Goal: Task Accomplishment & Management: Use online tool/utility

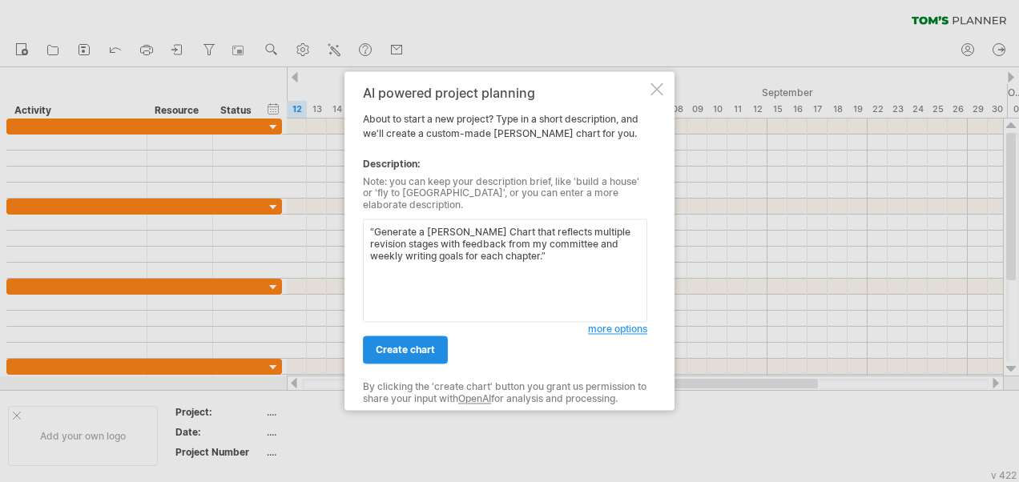
type textarea "“Generate a [PERSON_NAME] Chart that reflects multiple revision stages with fee…"
click at [403, 345] on span "create chart" at bounding box center [405, 351] width 59 height 12
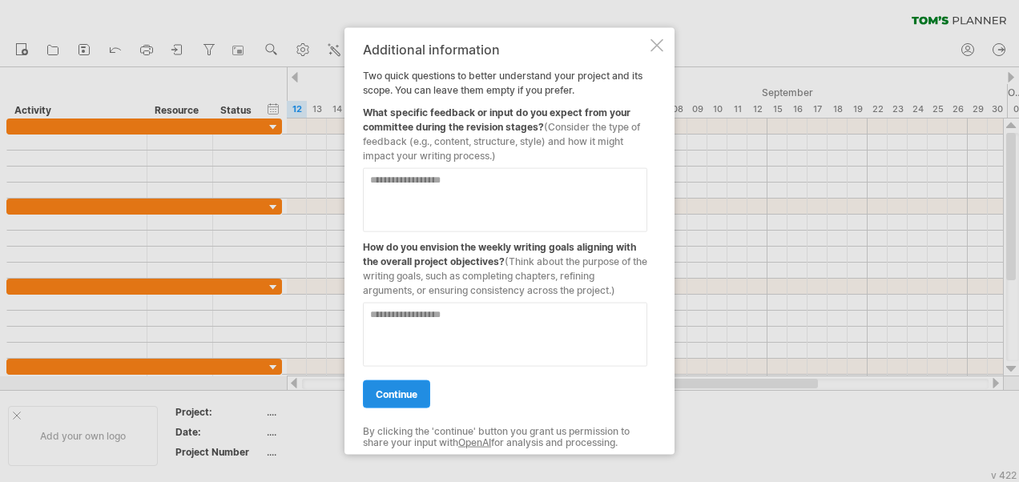
click at [390, 396] on span "continue" at bounding box center [397, 395] width 42 height 12
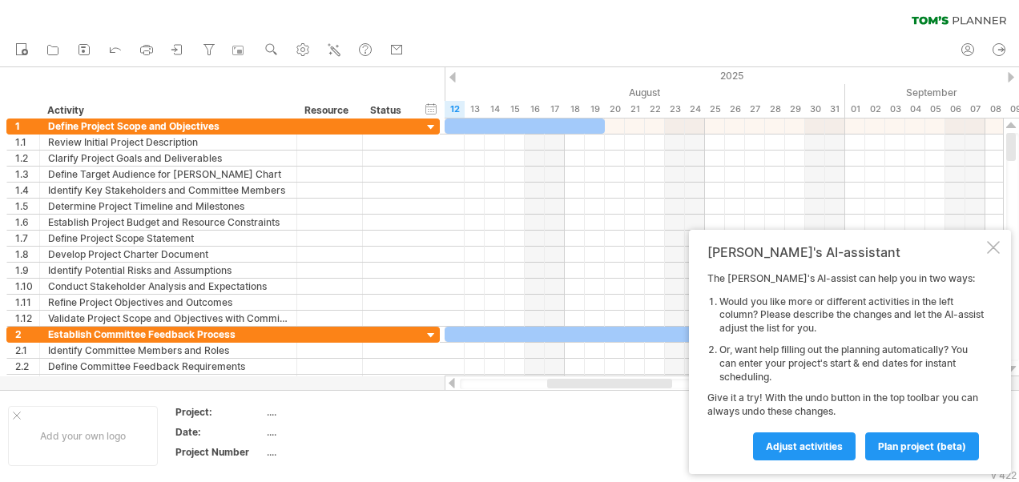
click at [599, 427] on td at bounding box center [602, 436] width 127 height 62
click at [818, 449] on span "Adjust activities" at bounding box center [804, 447] width 77 height 12
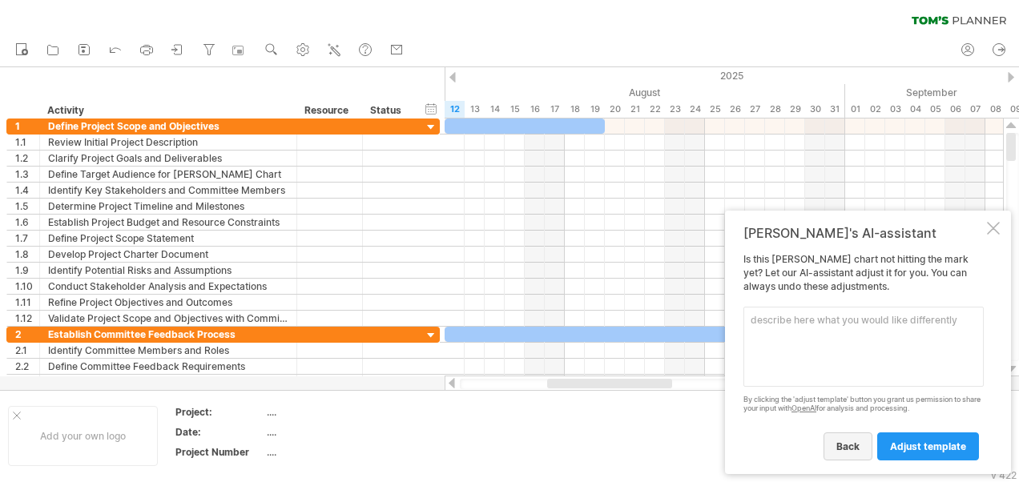
click at [854, 441] on span "back" at bounding box center [848, 447] width 23 height 12
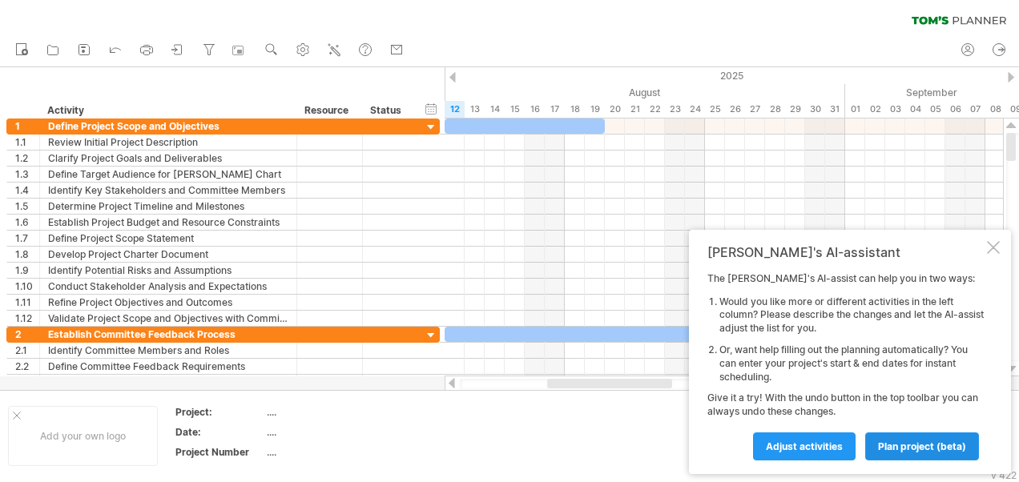
click at [910, 438] on link "plan project (beta)" at bounding box center [922, 447] width 114 height 28
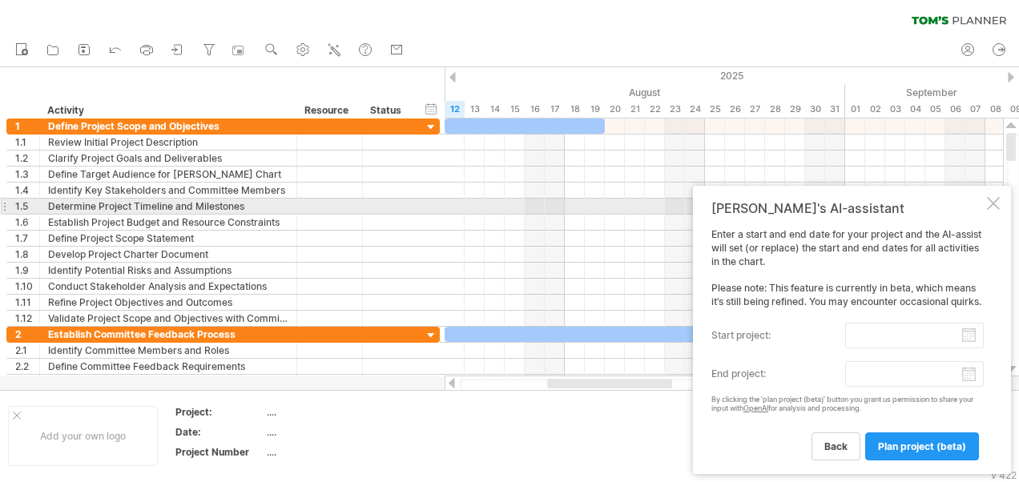
click at [987, 204] on div at bounding box center [993, 203] width 13 height 13
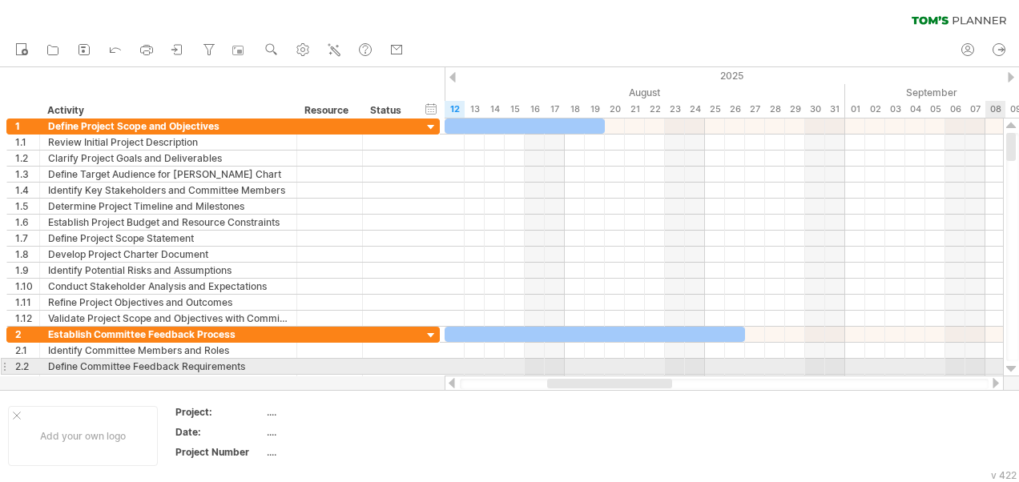
click at [1011, 365] on div at bounding box center [1011, 369] width 10 height 13
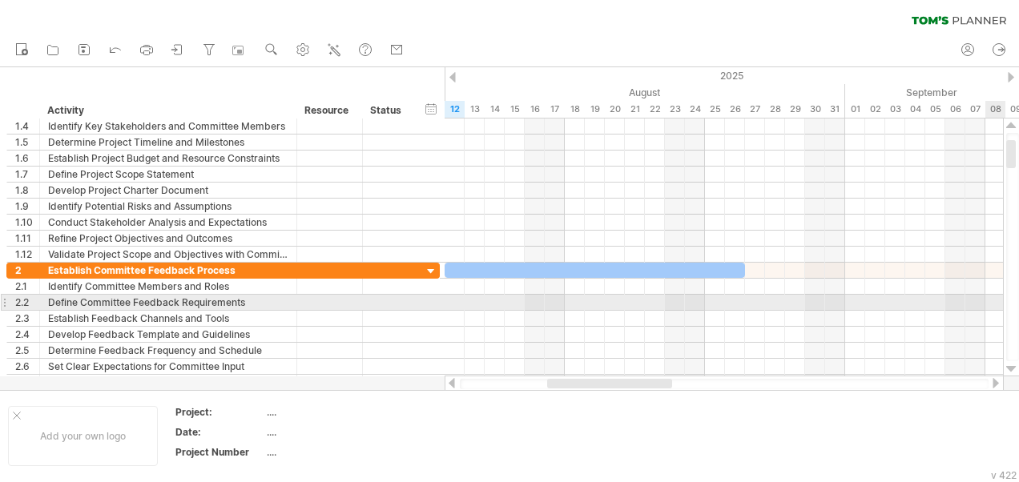
click at [1011, 365] on div at bounding box center [1011, 369] width 10 height 13
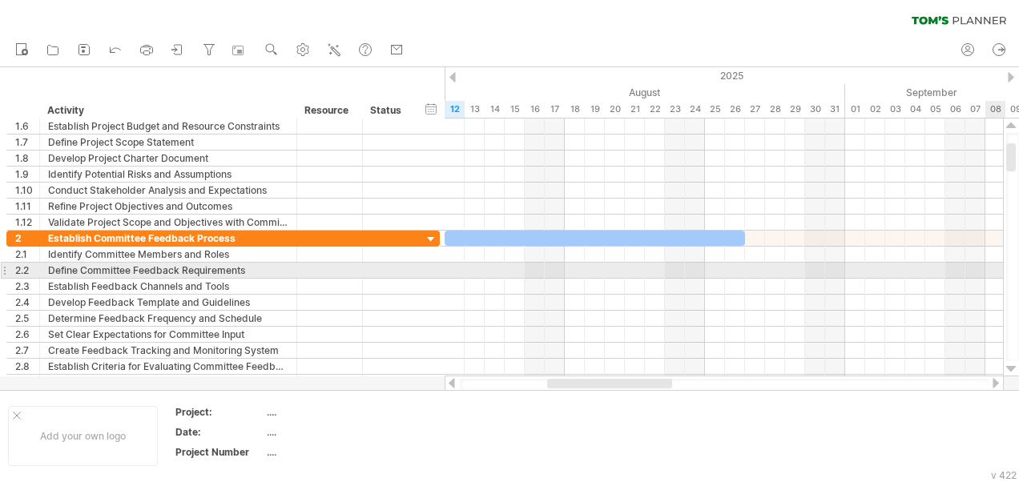
click at [1011, 365] on div at bounding box center [1011, 369] width 10 height 13
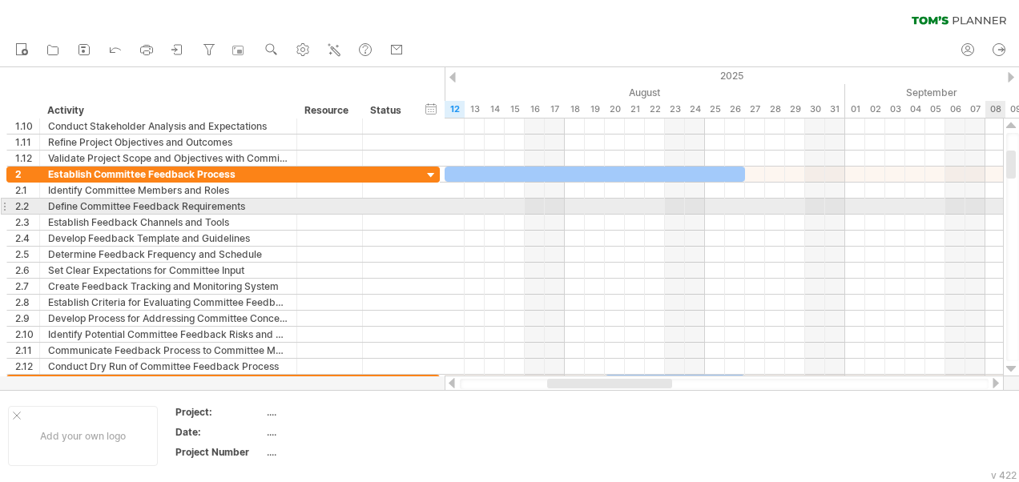
click at [1011, 365] on div at bounding box center [1011, 369] width 10 height 13
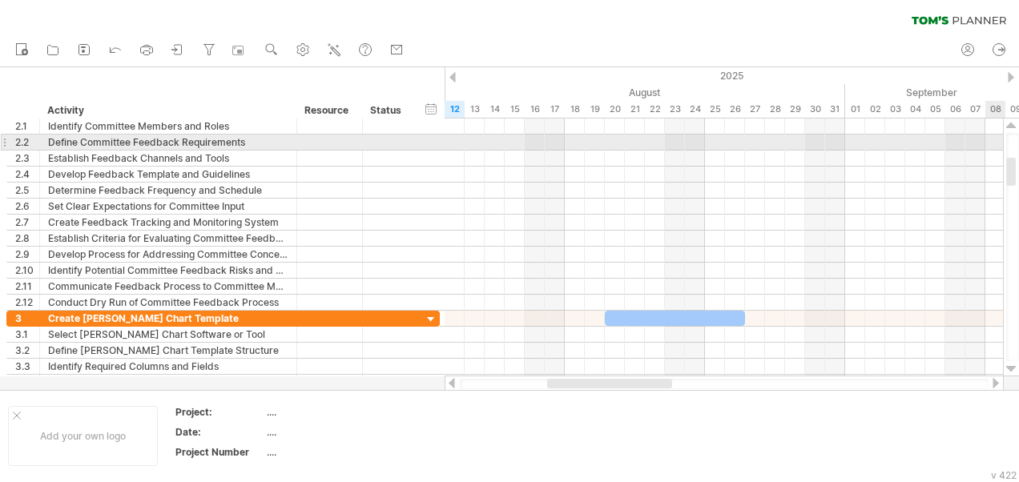
click at [1011, 365] on div at bounding box center [1011, 369] width 10 height 13
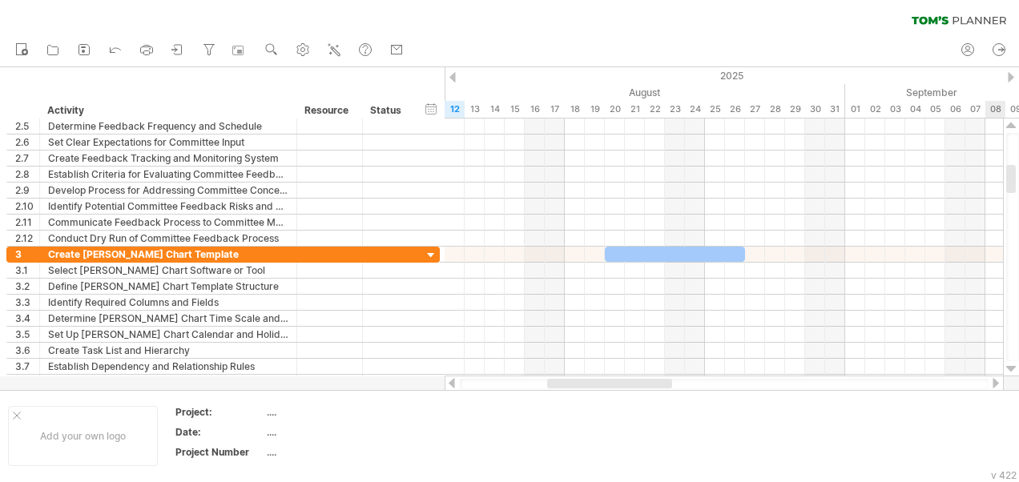
click at [1011, 365] on div at bounding box center [1011, 369] width 10 height 13
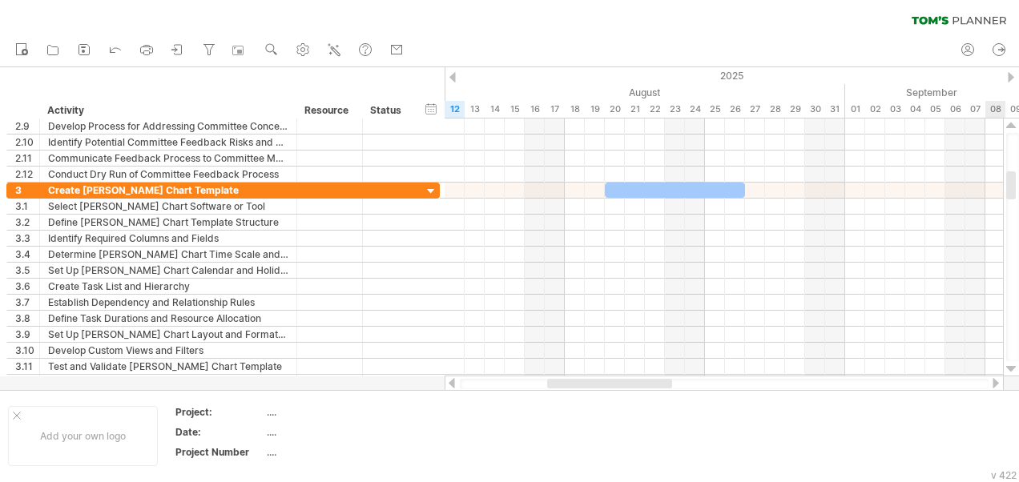
click at [1011, 365] on div at bounding box center [1011, 369] width 10 height 13
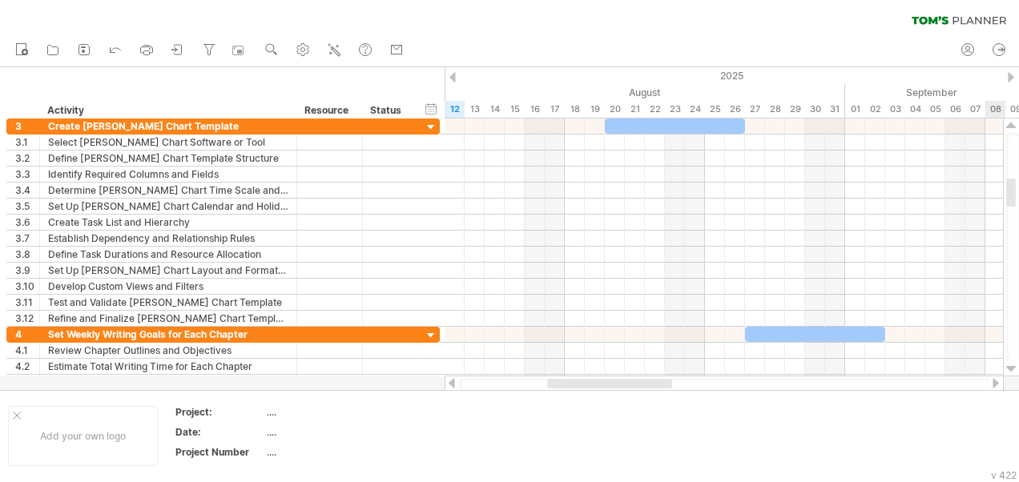
click at [1011, 365] on div at bounding box center [1011, 369] width 10 height 13
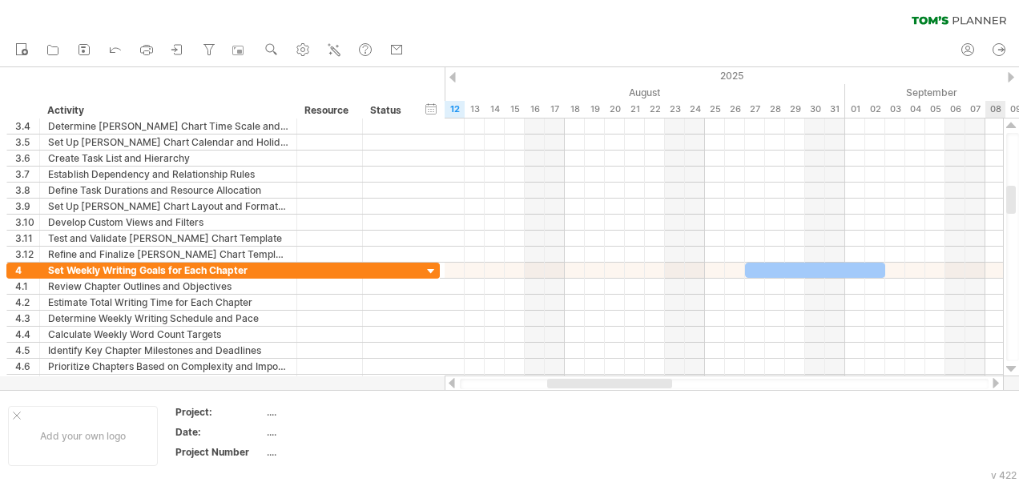
click at [1011, 365] on div at bounding box center [1011, 369] width 10 height 13
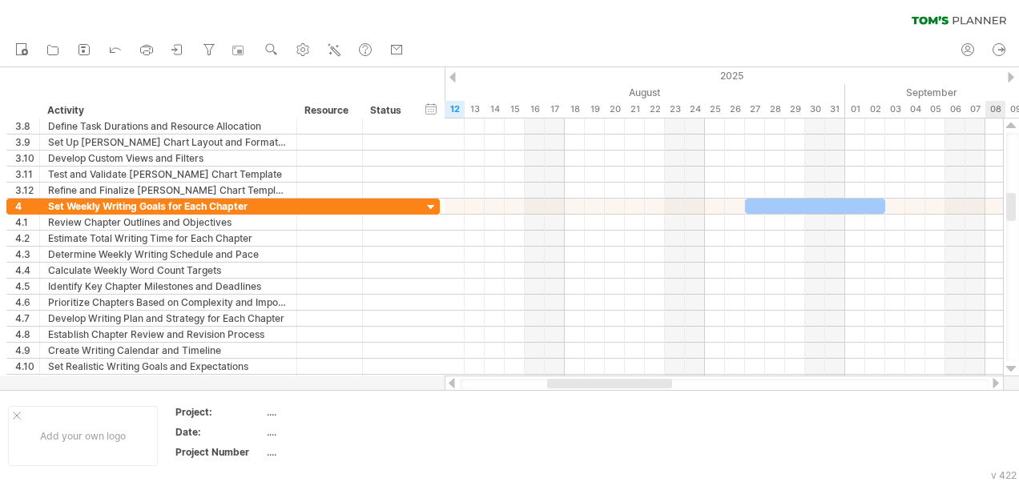
click at [1011, 365] on div at bounding box center [1011, 369] width 10 height 13
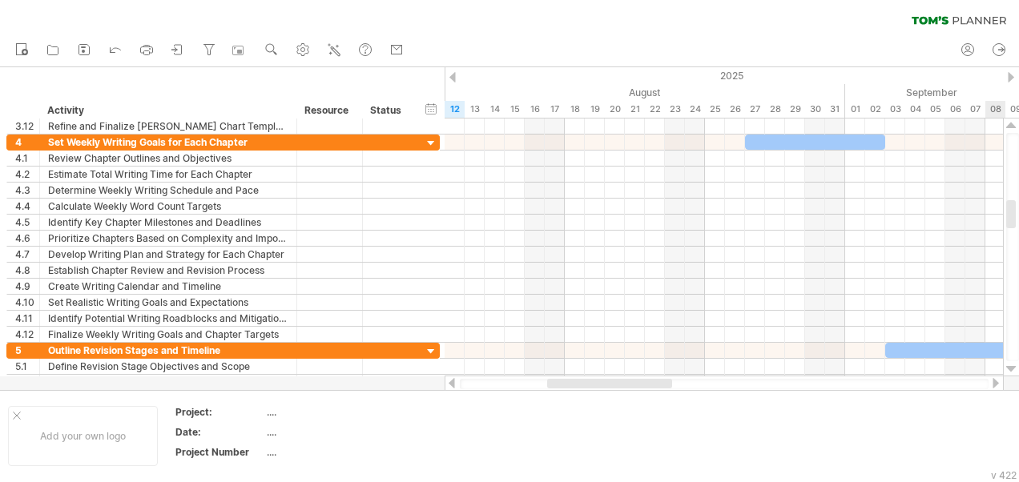
click at [1011, 365] on div at bounding box center [1011, 369] width 10 height 13
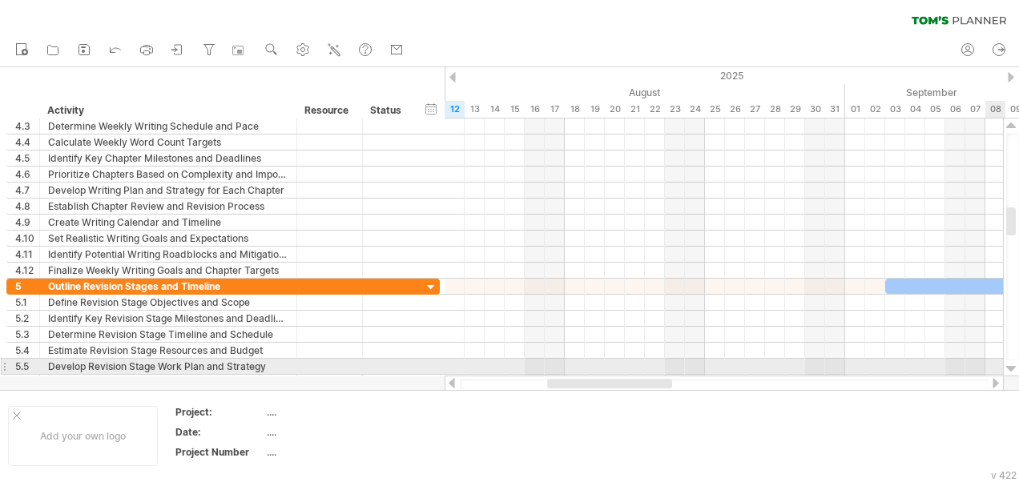
click at [1011, 365] on div at bounding box center [1011, 369] width 10 height 13
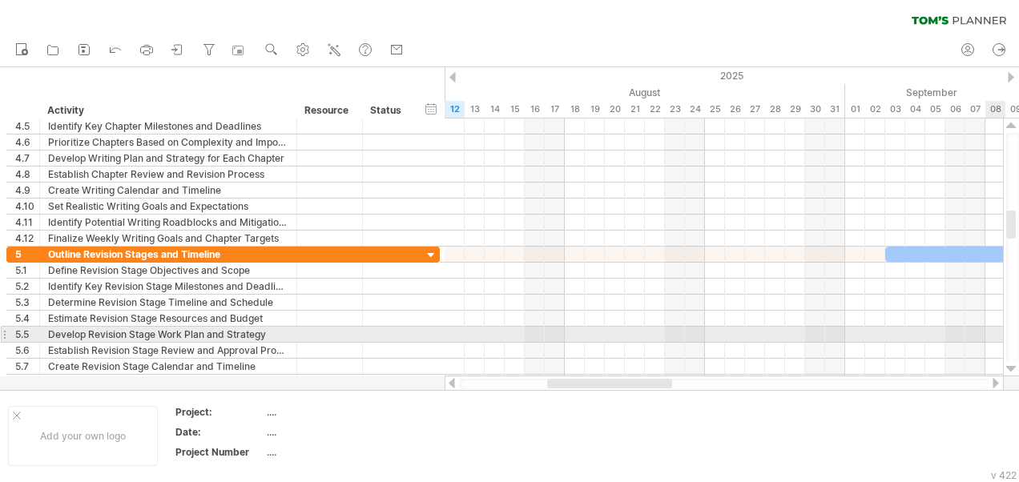
click at [1011, 365] on div at bounding box center [1011, 369] width 10 height 13
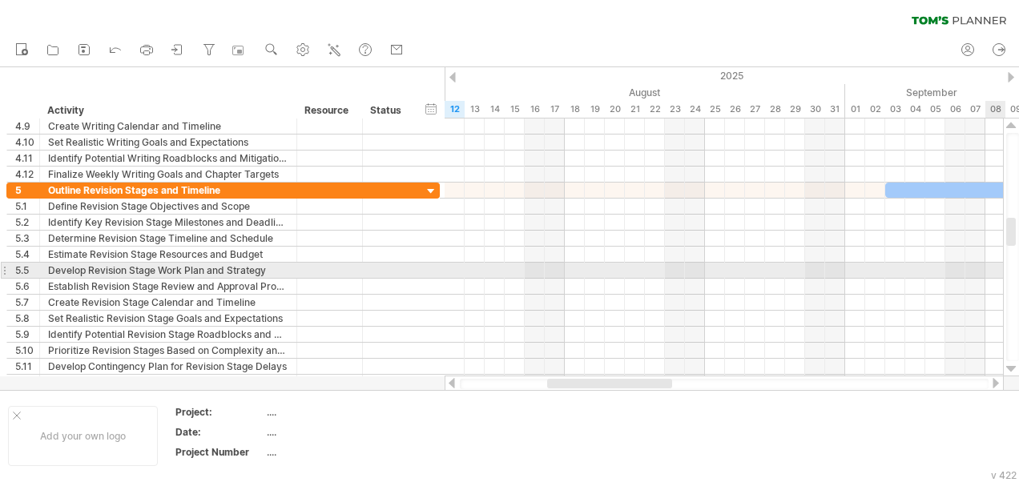
click at [1011, 365] on div at bounding box center [1011, 369] width 10 height 13
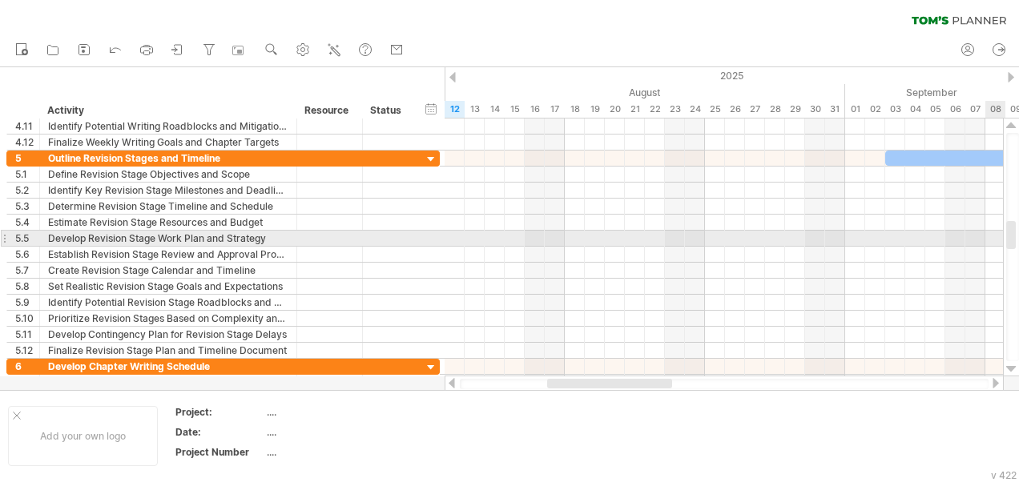
click at [1011, 365] on div at bounding box center [1011, 369] width 10 height 13
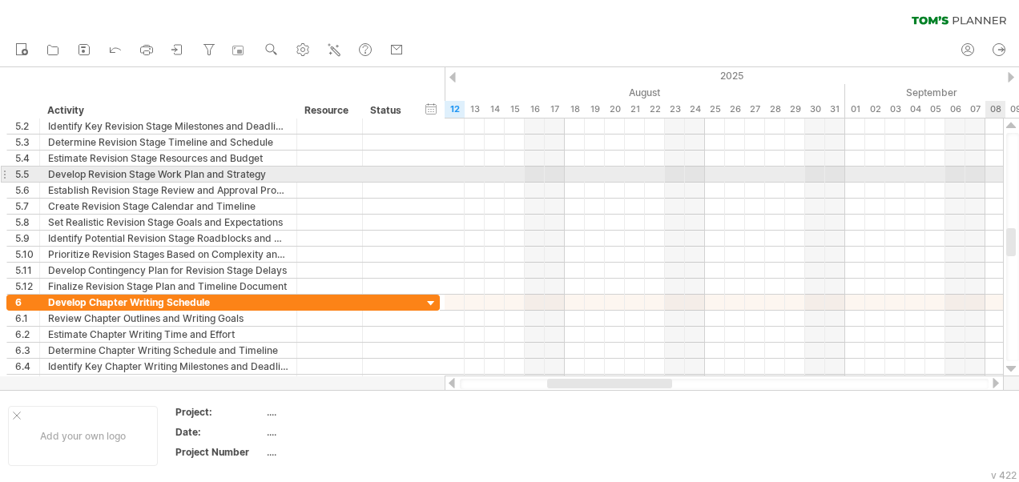
click at [1011, 365] on div at bounding box center [1011, 369] width 10 height 13
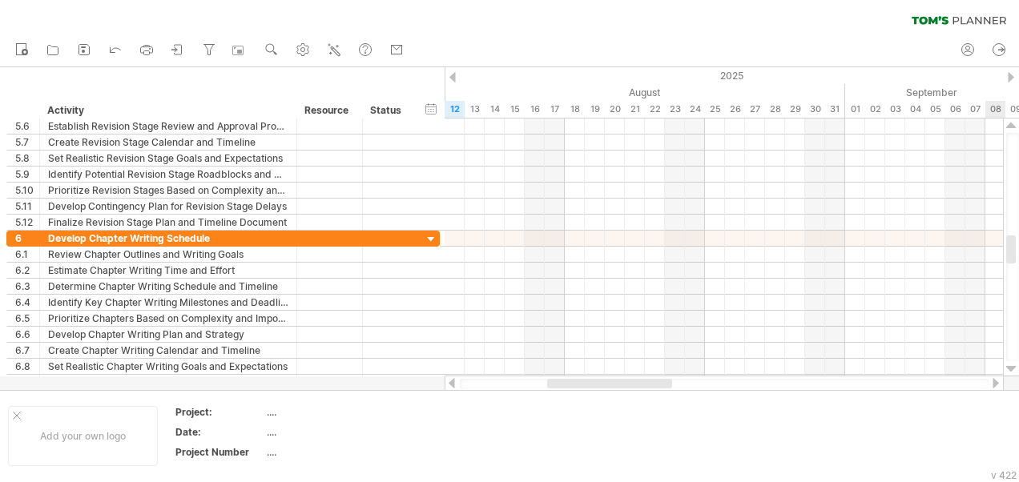
click at [1011, 365] on div at bounding box center [1011, 369] width 10 height 13
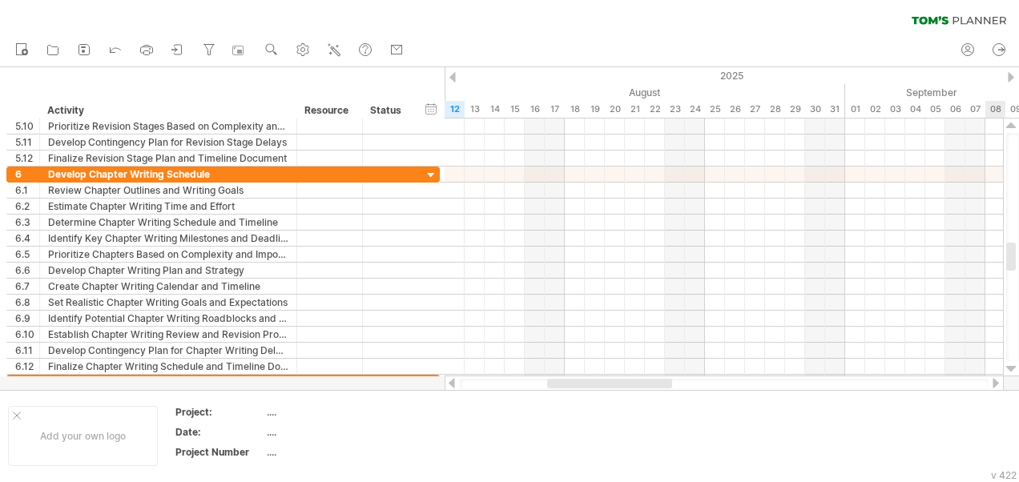
click at [1011, 365] on div at bounding box center [1011, 369] width 10 height 13
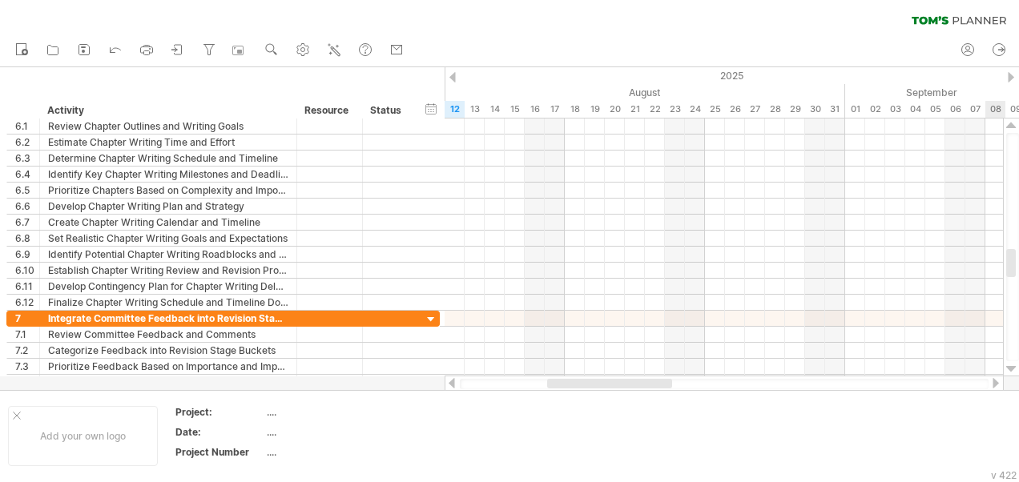
click at [1011, 365] on div at bounding box center [1011, 369] width 10 height 13
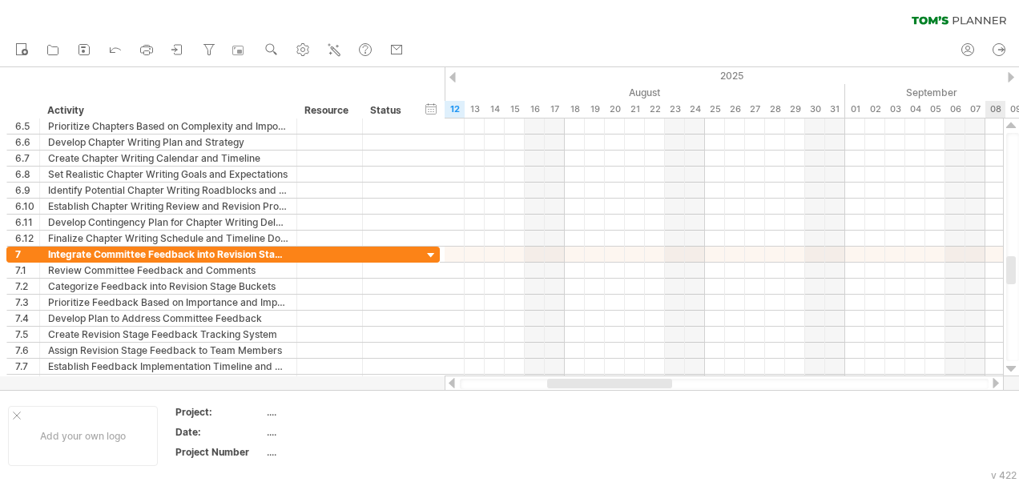
click at [1011, 365] on div at bounding box center [1011, 369] width 10 height 13
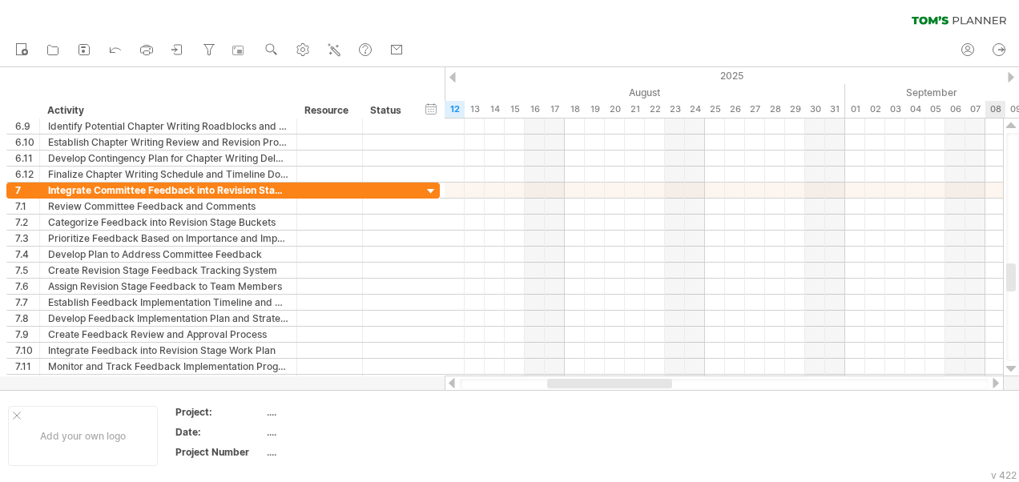
click at [1011, 365] on div at bounding box center [1011, 369] width 10 height 13
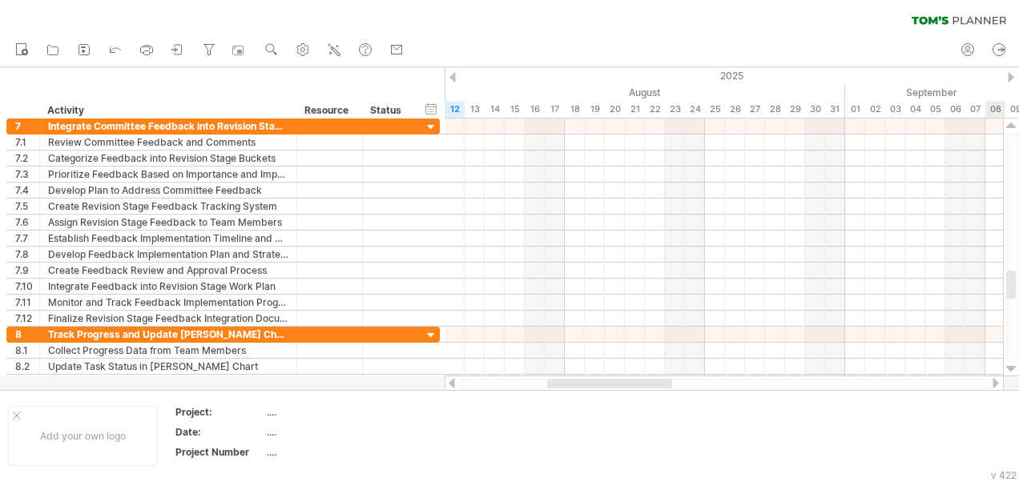
click at [1011, 365] on div at bounding box center [1011, 369] width 10 height 13
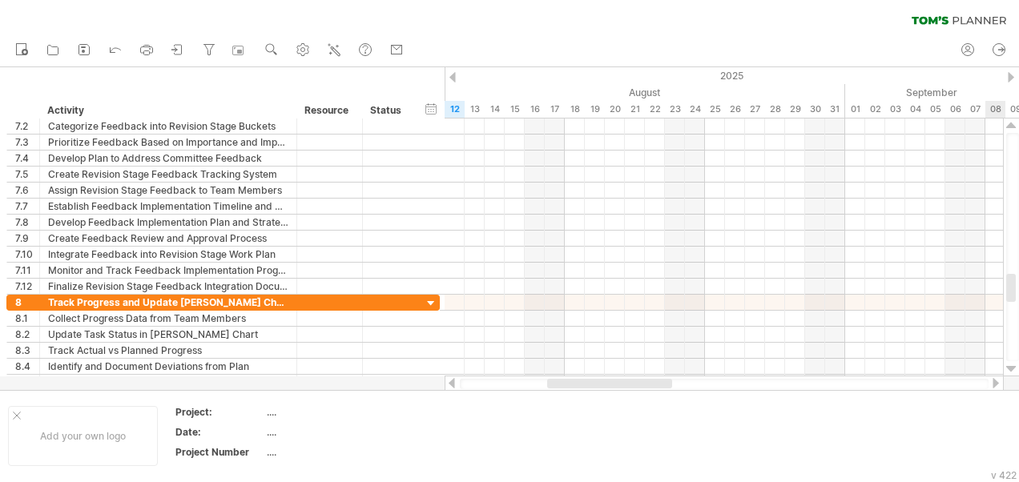
click at [1011, 365] on div at bounding box center [1011, 369] width 10 height 13
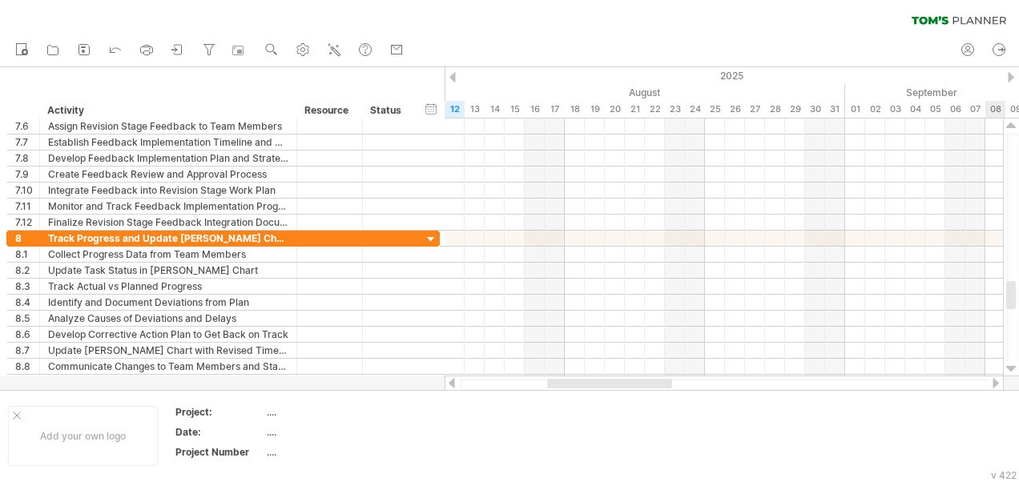
click at [1011, 365] on div at bounding box center [1011, 369] width 10 height 13
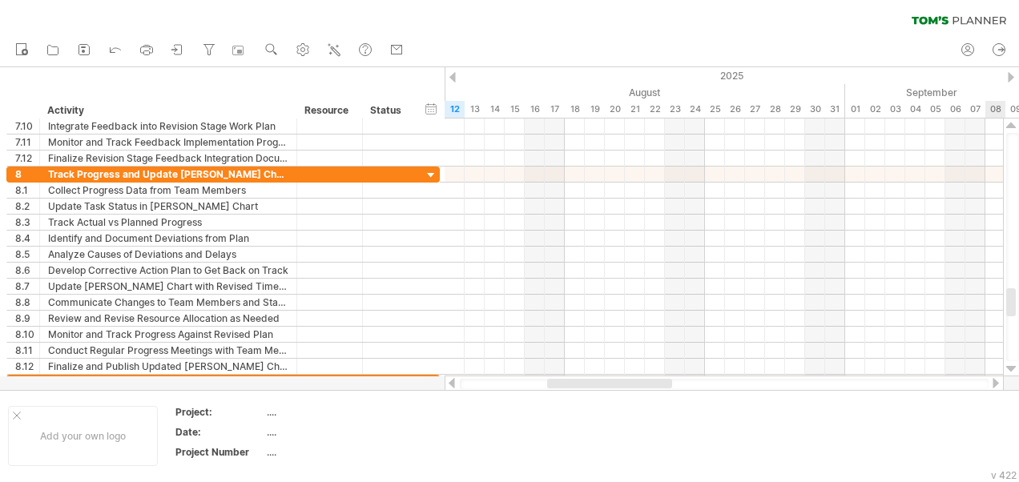
click at [1011, 365] on div at bounding box center [1011, 369] width 10 height 13
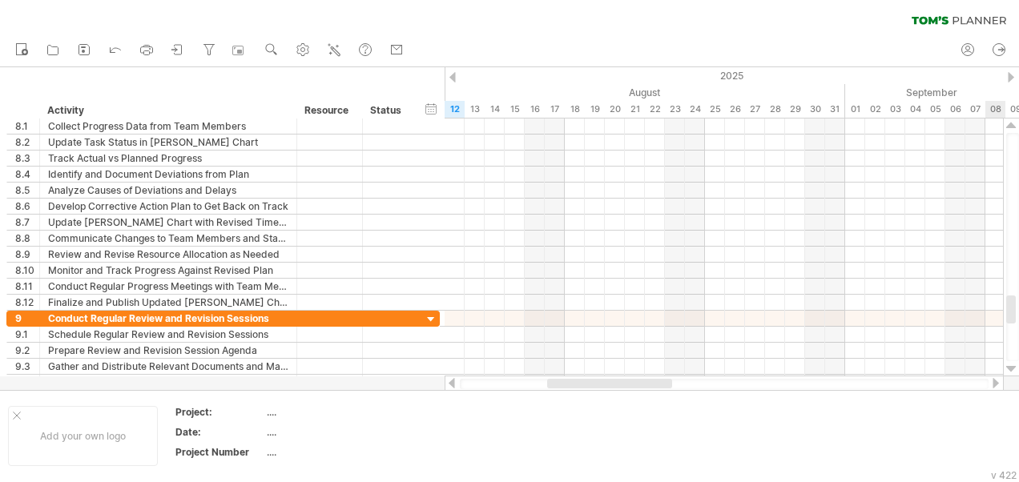
click at [1011, 365] on div at bounding box center [1011, 369] width 10 height 13
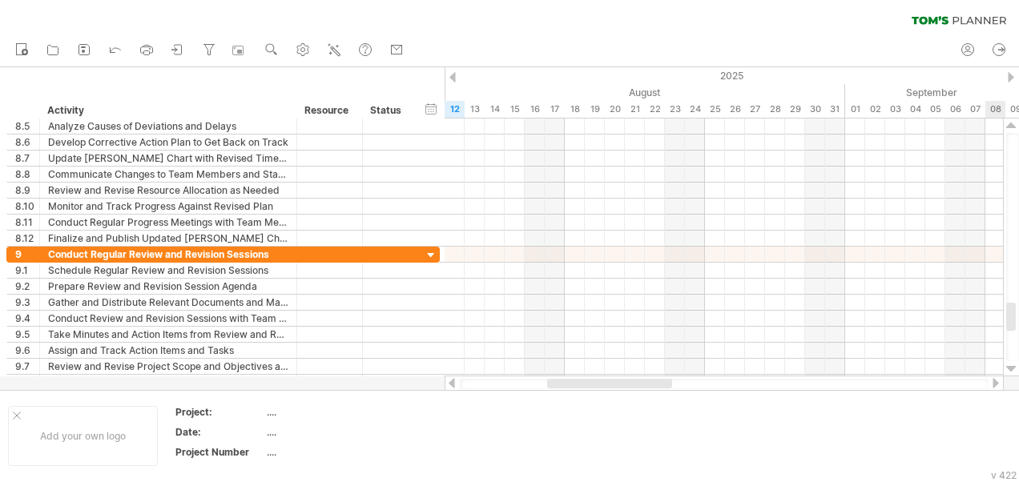
click at [1011, 365] on div at bounding box center [1011, 369] width 10 height 13
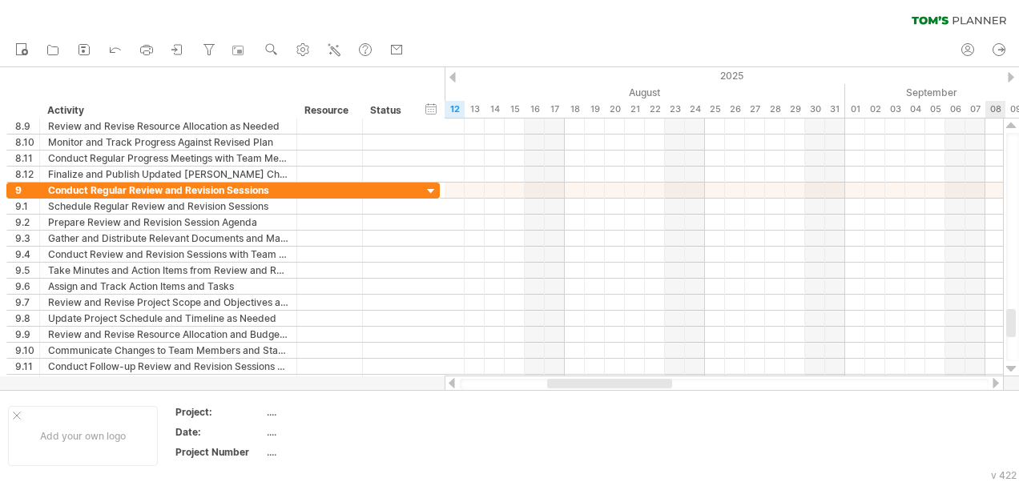
click at [1011, 365] on div at bounding box center [1011, 369] width 10 height 13
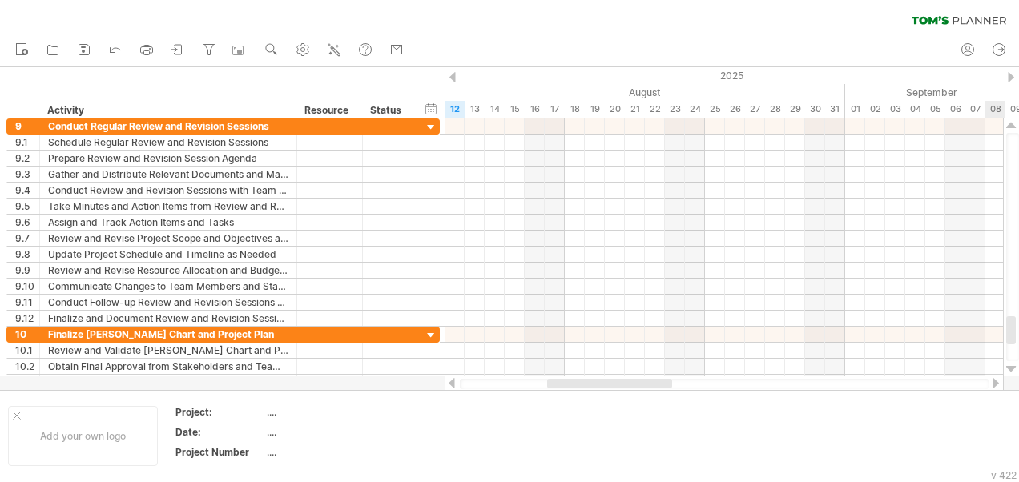
click at [1011, 365] on div at bounding box center [1011, 369] width 10 height 13
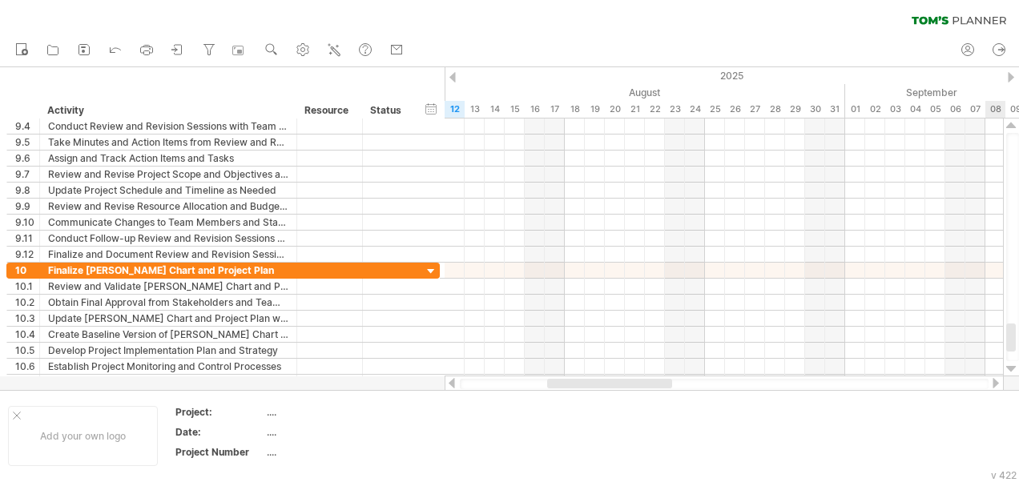
click at [1011, 365] on div at bounding box center [1011, 369] width 10 height 13
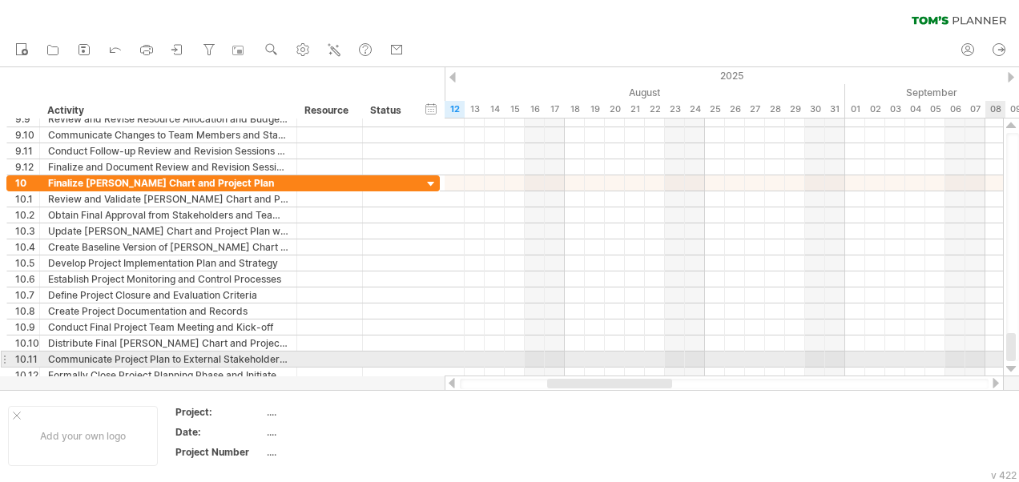
drag, startPoint x: 1013, startPoint y: 335, endPoint x: 1014, endPoint y: 363, distance: 28.1
click at [1014, 363] on div at bounding box center [1011, 248] width 17 height 258
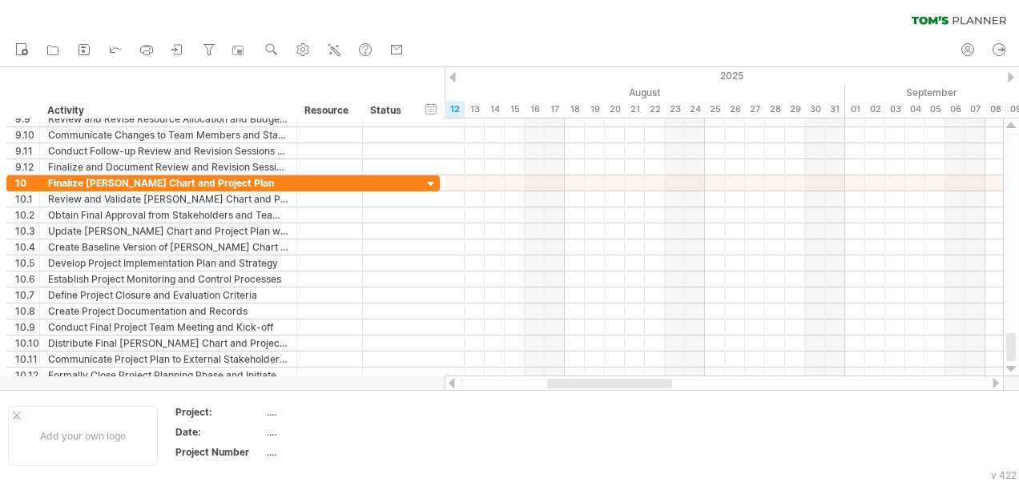
click at [982, 385] on div at bounding box center [724, 384] width 529 height 10
click at [974, 383] on div at bounding box center [724, 384] width 529 height 10
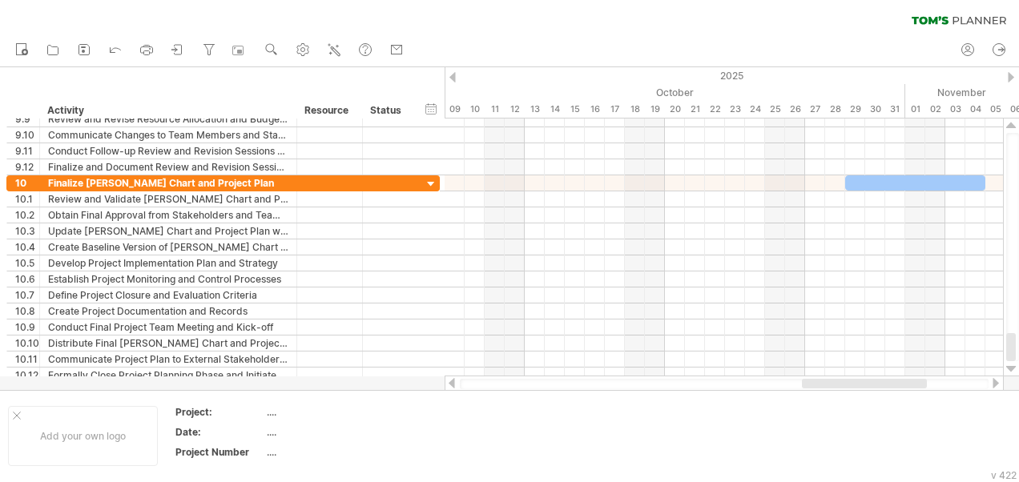
drag, startPoint x: 608, startPoint y: 386, endPoint x: 872, endPoint y: 380, distance: 263.7
click at [872, 380] on div at bounding box center [864, 384] width 125 height 10
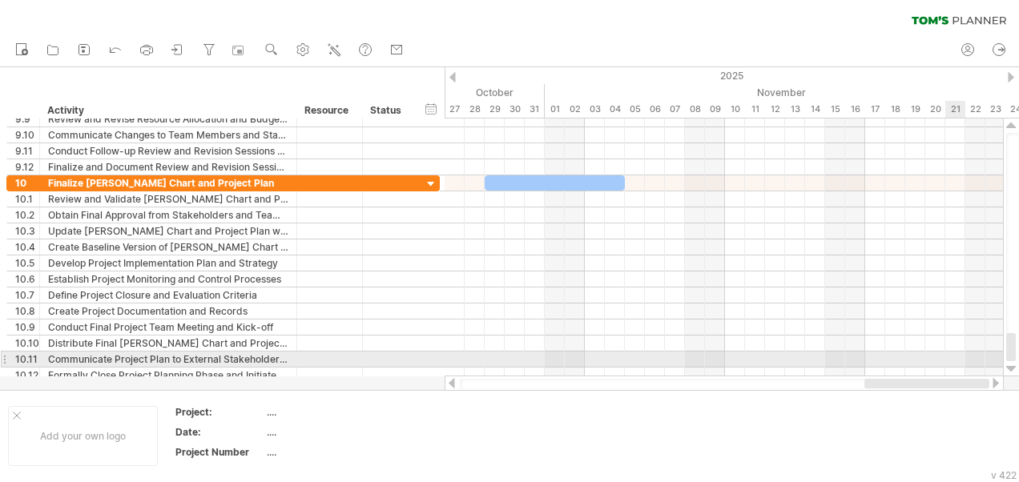
drag, startPoint x: 872, startPoint y: 380, endPoint x: 963, endPoint y: 361, distance: 93.4
click at [963, 361] on div "Trying to reach [DOMAIN_NAME] Connected again... 0% clear filter new 1" at bounding box center [509, 241] width 1019 height 482
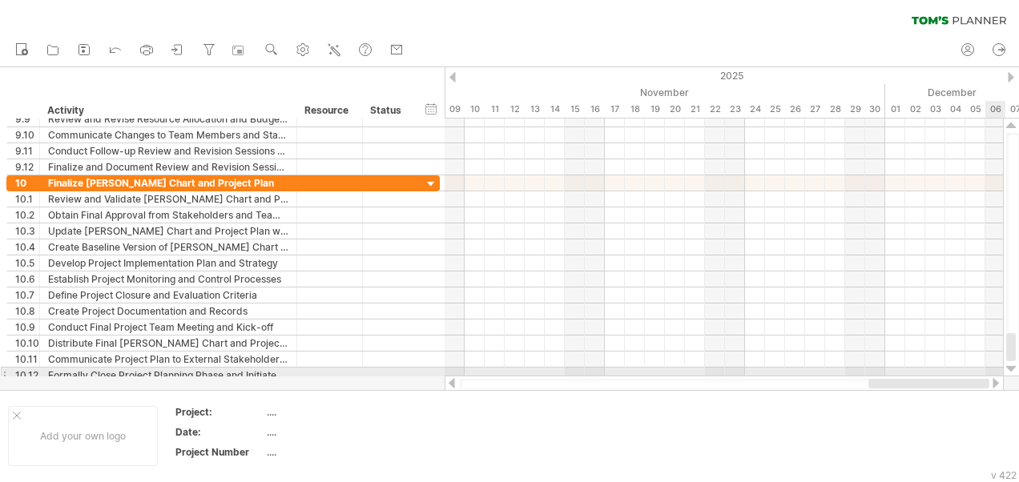
drag, startPoint x: 924, startPoint y: 381, endPoint x: 989, endPoint y: 373, distance: 65.5
click at [989, 373] on div "Trying to reach [DOMAIN_NAME] Connected again... 0% clear filter new 1" at bounding box center [509, 241] width 1019 height 482
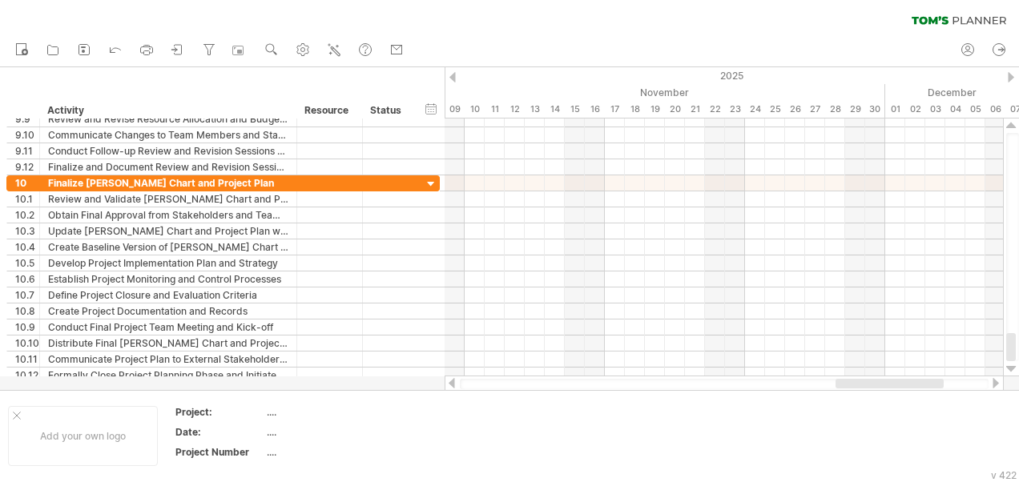
click at [481, 381] on div at bounding box center [724, 384] width 529 height 10
click at [476, 385] on div at bounding box center [724, 384] width 529 height 10
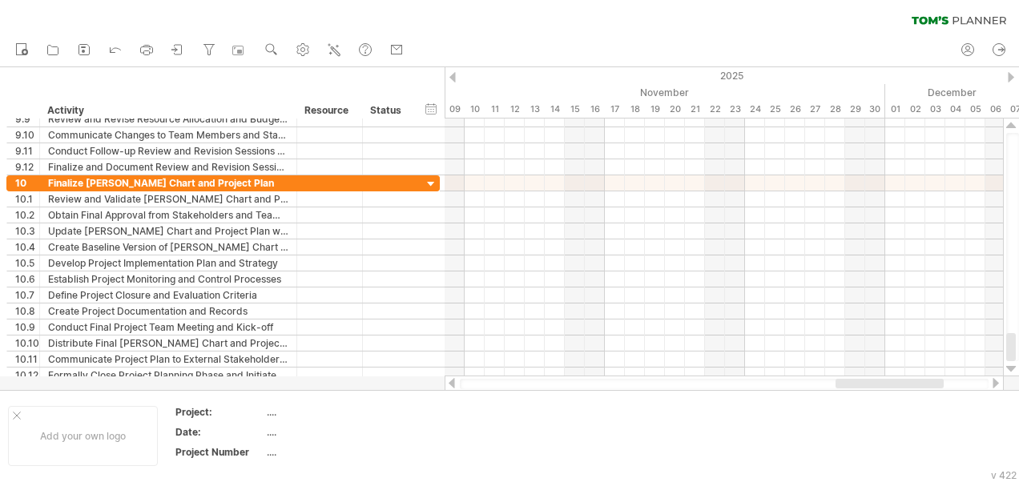
click at [476, 386] on div at bounding box center [724, 384] width 529 height 10
click at [451, 385] on div at bounding box center [452, 383] width 13 height 10
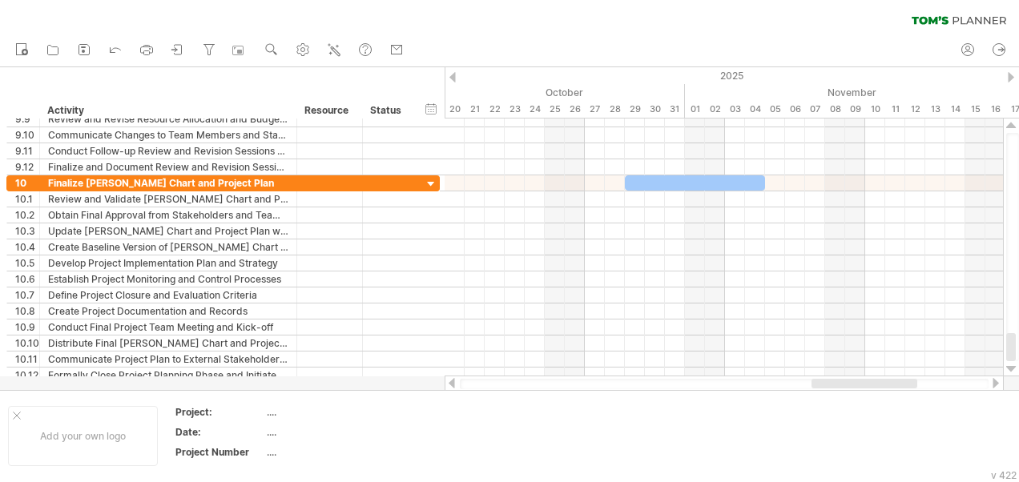
click at [452, 386] on div at bounding box center [452, 383] width 13 height 10
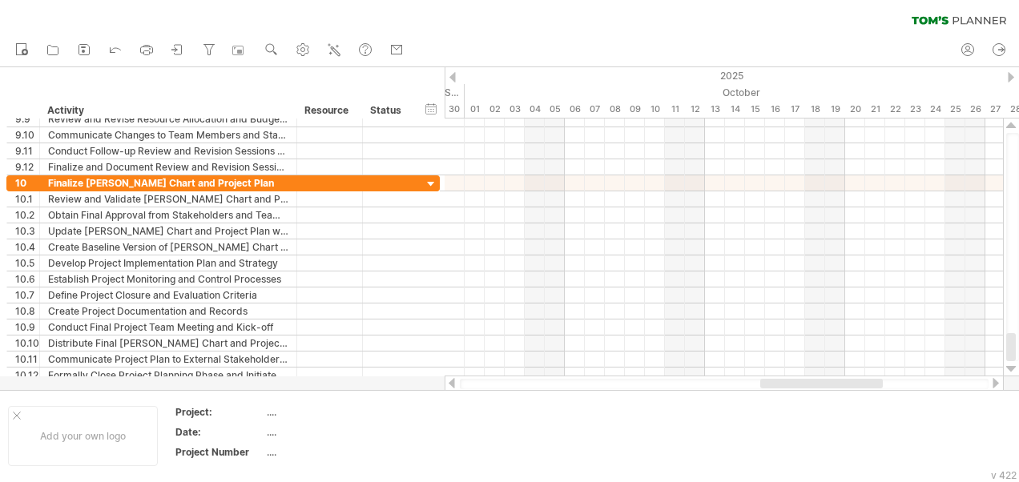
click at [452, 386] on div at bounding box center [452, 383] width 13 height 10
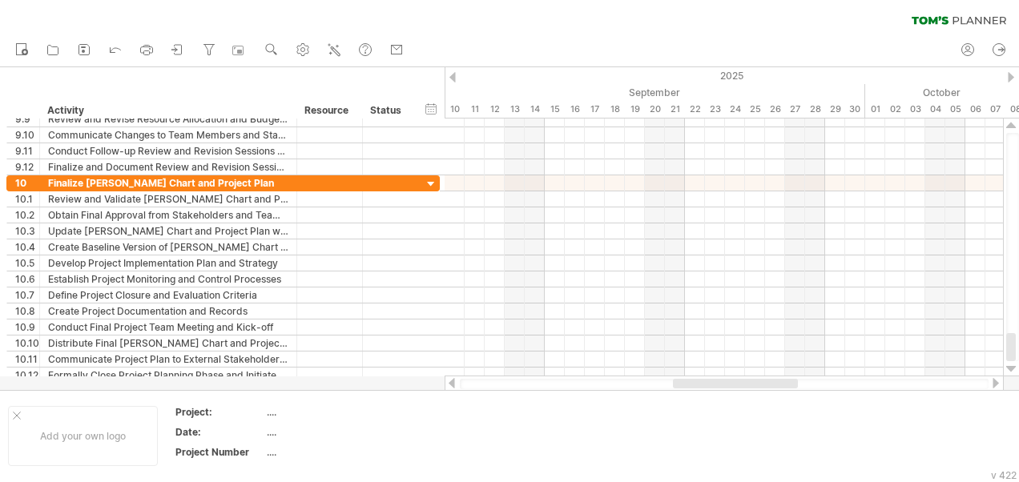
click at [452, 386] on div at bounding box center [452, 383] width 13 height 10
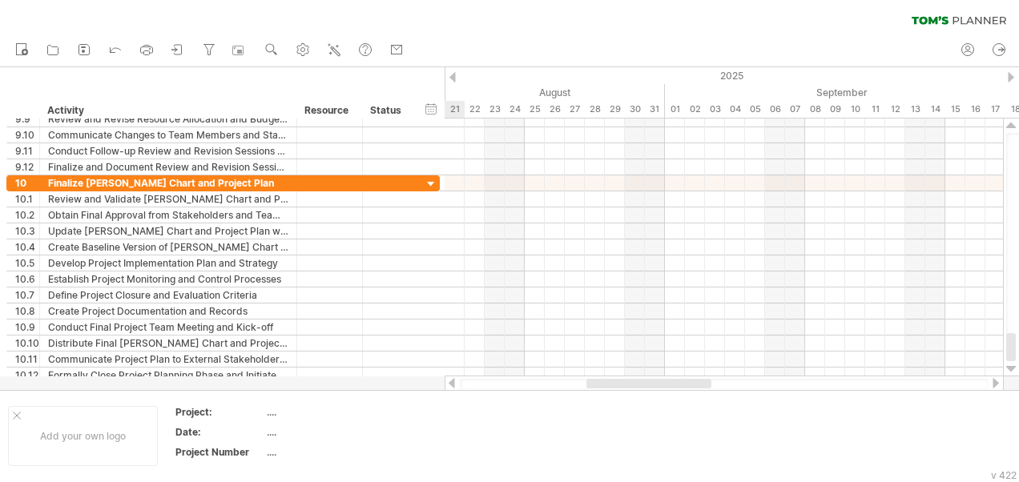
click at [452, 386] on div at bounding box center [452, 383] width 13 height 10
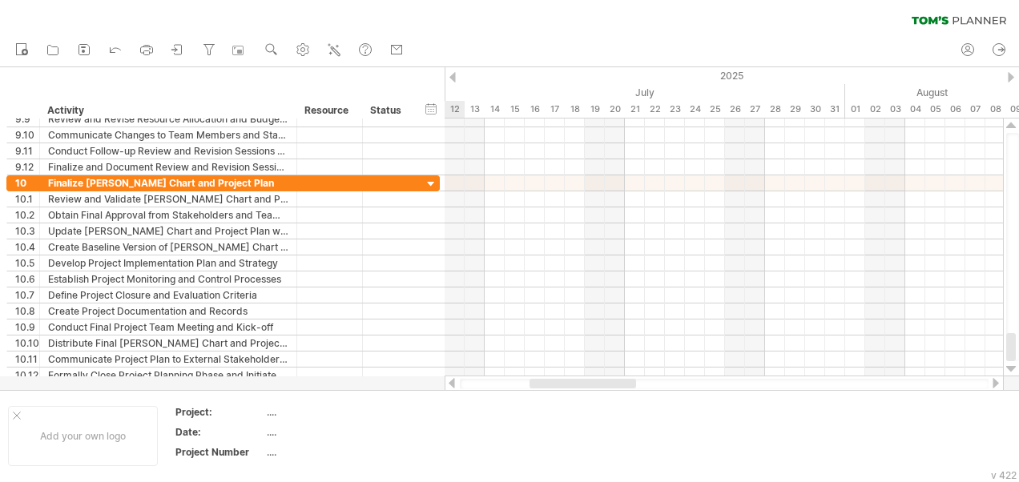
click at [452, 386] on div at bounding box center [452, 383] width 13 height 10
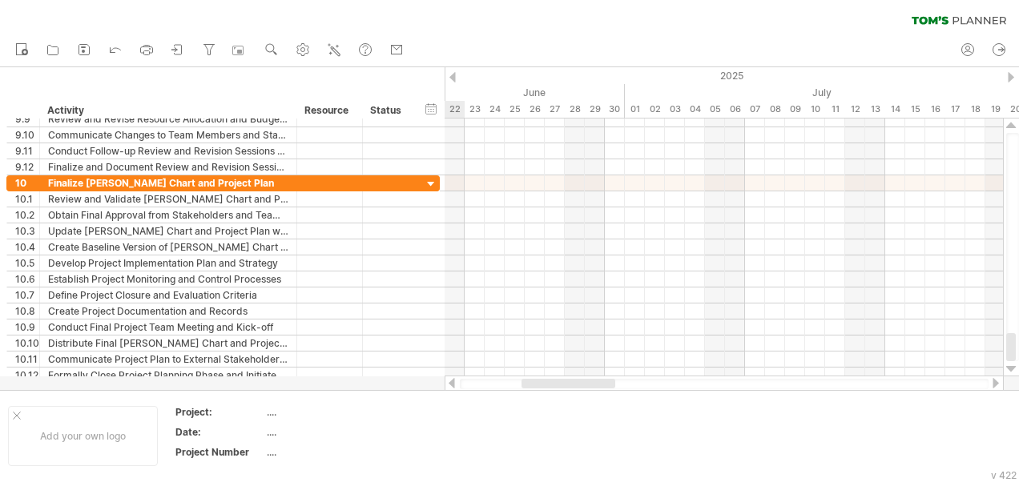
click at [452, 386] on div at bounding box center [452, 383] width 13 height 10
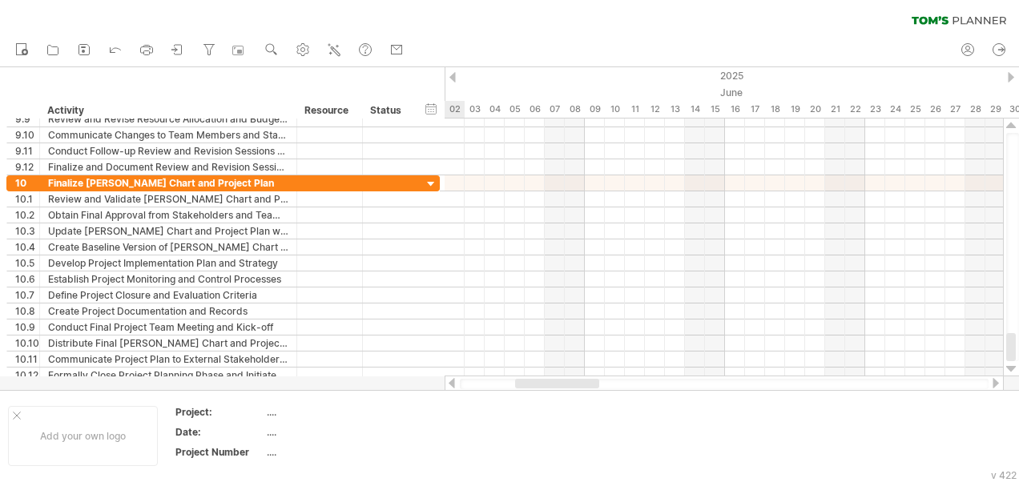
click at [452, 386] on div at bounding box center [452, 383] width 13 height 10
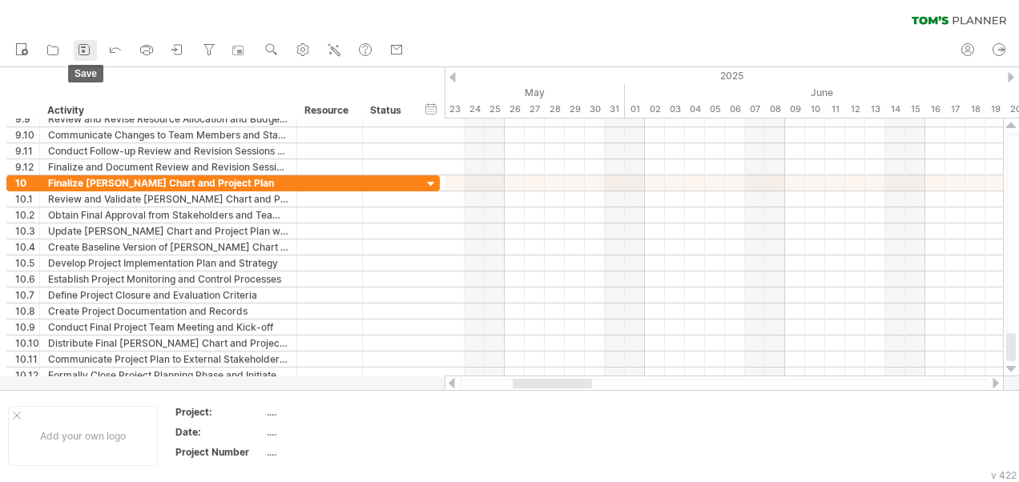
click at [89, 54] on icon at bounding box center [84, 50] width 10 height 10
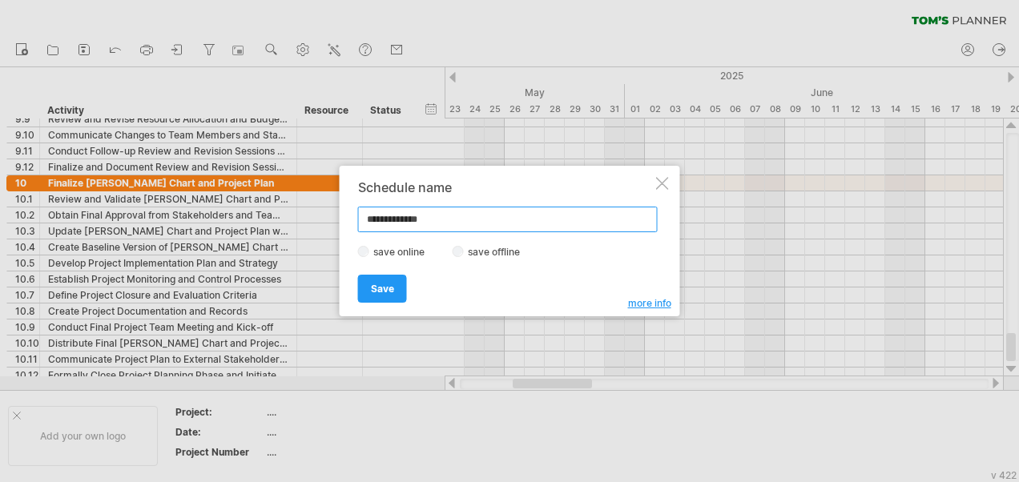
type input "**********"
click at [464, 247] on label "save offline" at bounding box center [499, 252] width 70 height 12
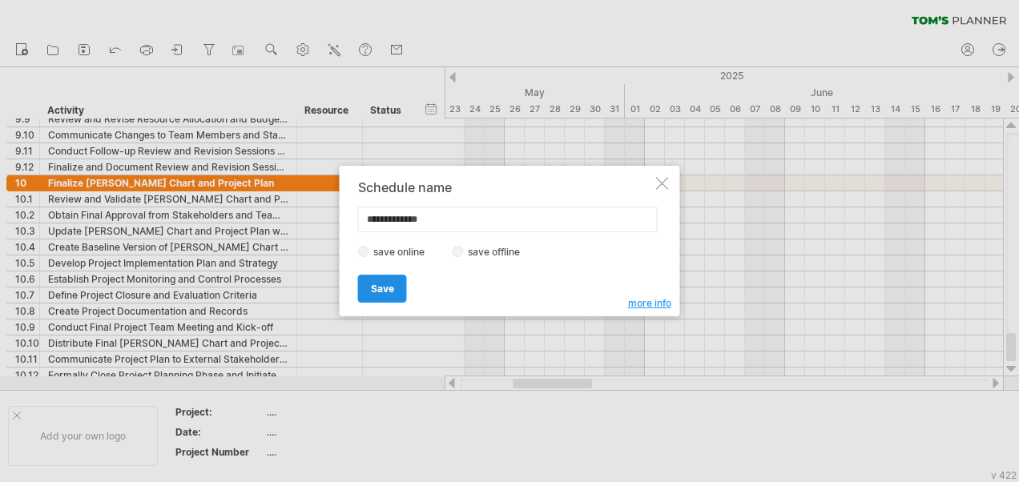
click at [381, 284] on span "Save" at bounding box center [382, 289] width 23 height 12
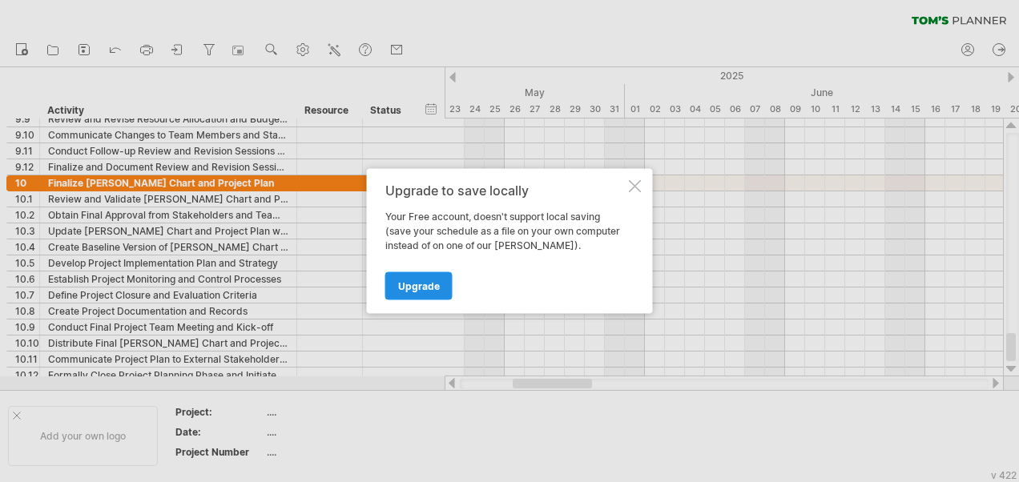
click at [407, 281] on span "Upgrade" at bounding box center [419, 286] width 42 height 12
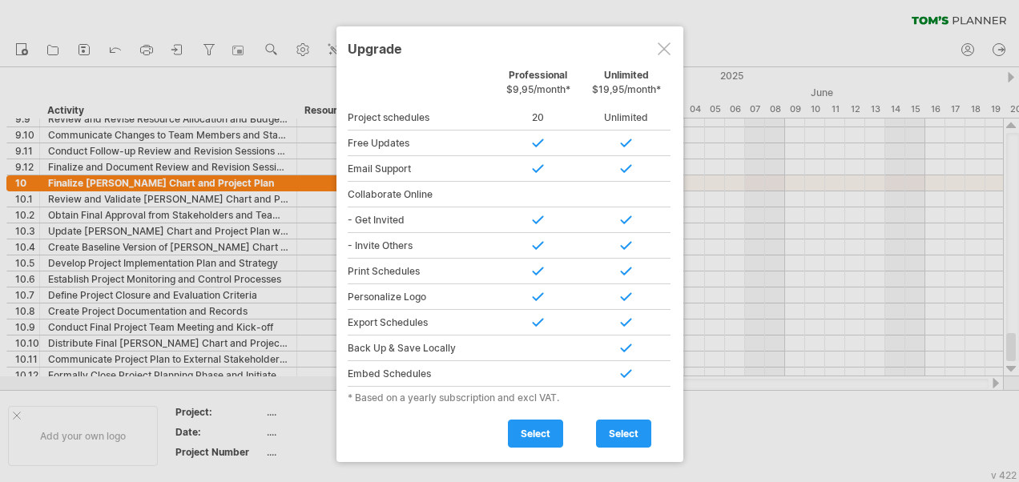
click at [665, 43] on div at bounding box center [664, 48] width 13 height 13
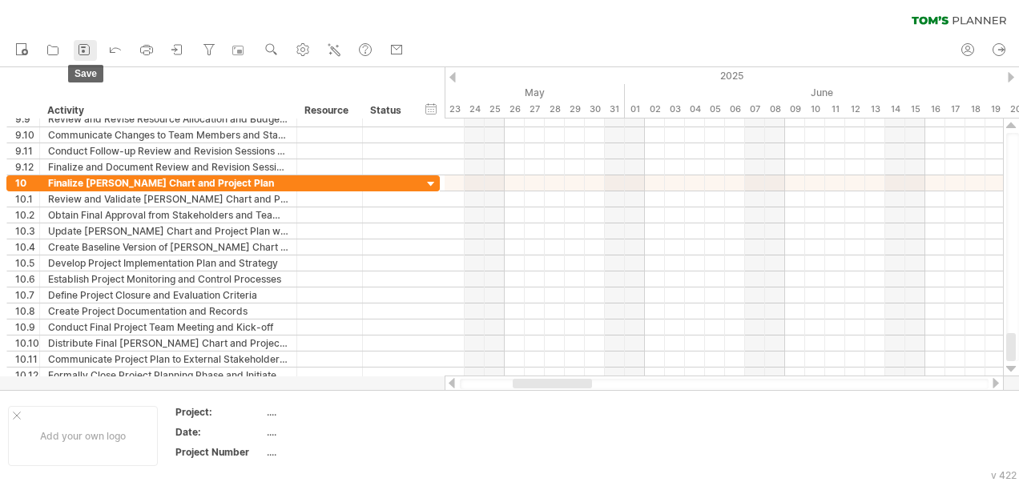
click at [87, 48] on icon at bounding box center [84, 50] width 16 height 16
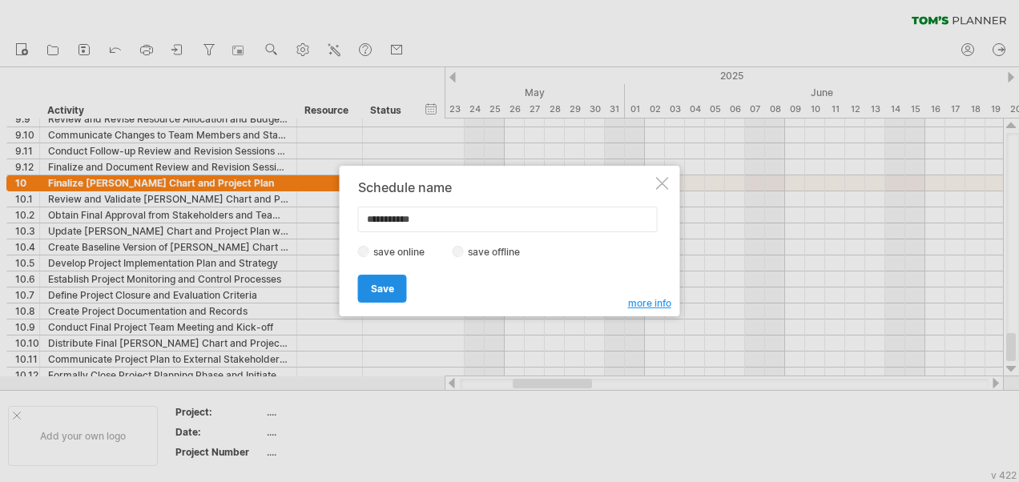
click at [389, 284] on span "Save" at bounding box center [382, 289] width 23 height 12
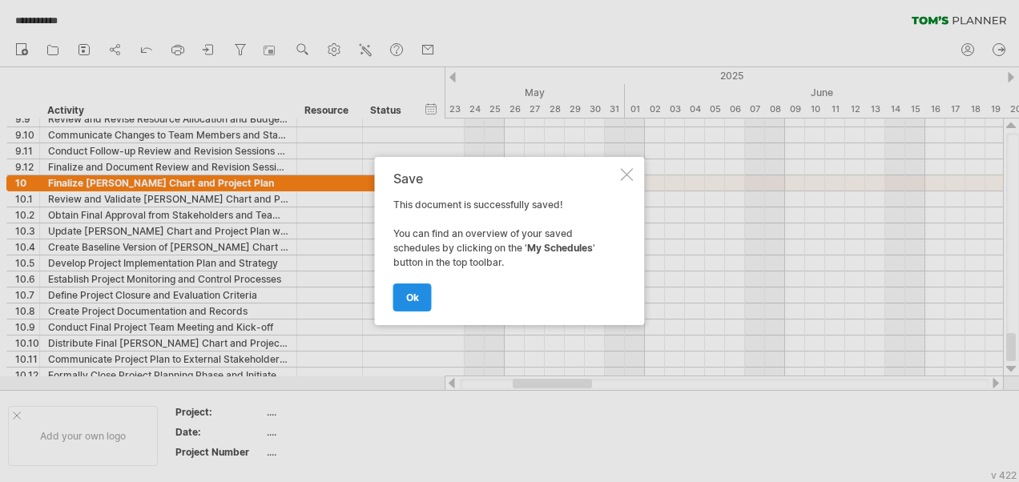
click at [411, 290] on link "ok" at bounding box center [412, 298] width 38 height 28
